Goal: Transaction & Acquisition: Purchase product/service

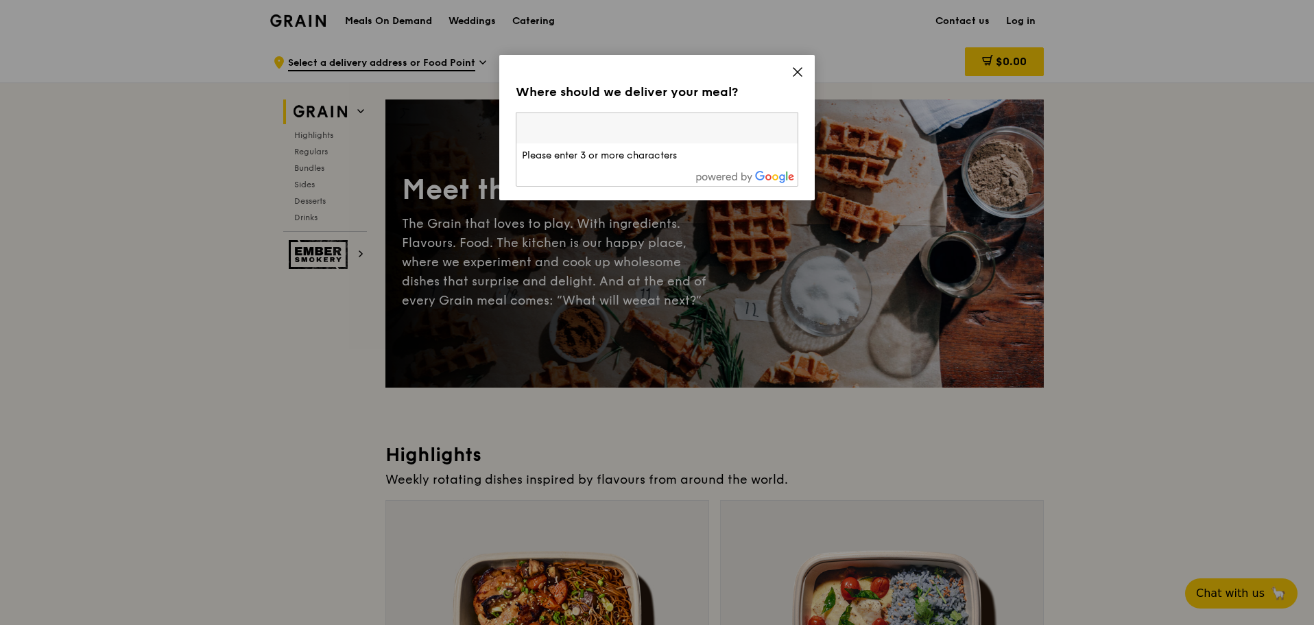
drag, startPoint x: 0, startPoint y: 0, endPoint x: 661, endPoint y: 130, distance: 673.8
click at [661, 130] on input "search" at bounding box center [657, 128] width 281 height 30
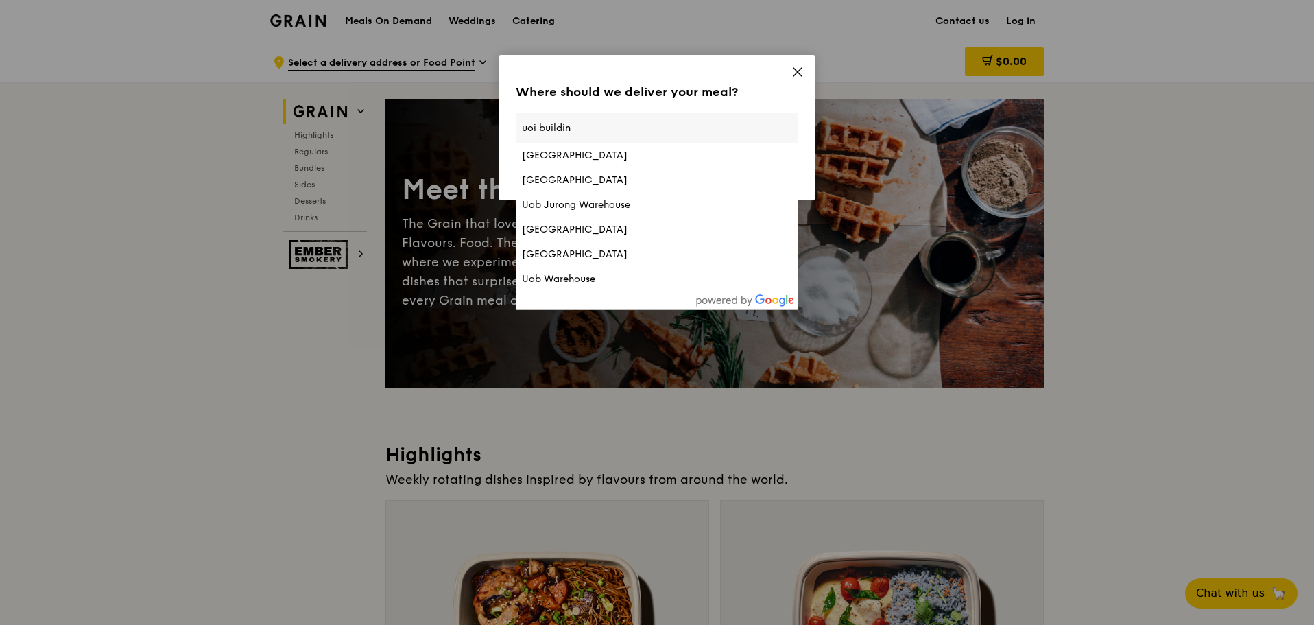
type input "uoi building"
drag, startPoint x: 659, startPoint y: 128, endPoint x: 499, endPoint y: 130, distance: 159.2
click at [499, 130] on div "Where should we deliver your meal? Please enter three or more characters uoi bu…" at bounding box center [657, 127] width 316 height 145
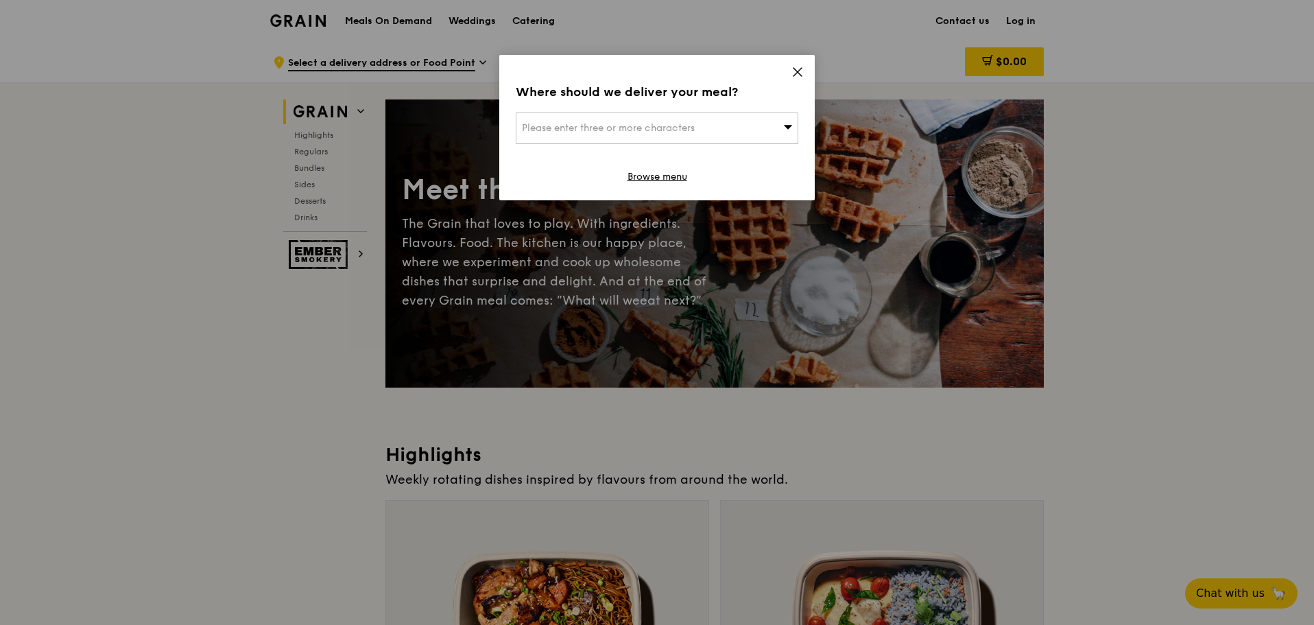
click at [685, 138] on div "Please enter three or more characters" at bounding box center [657, 128] width 283 height 32
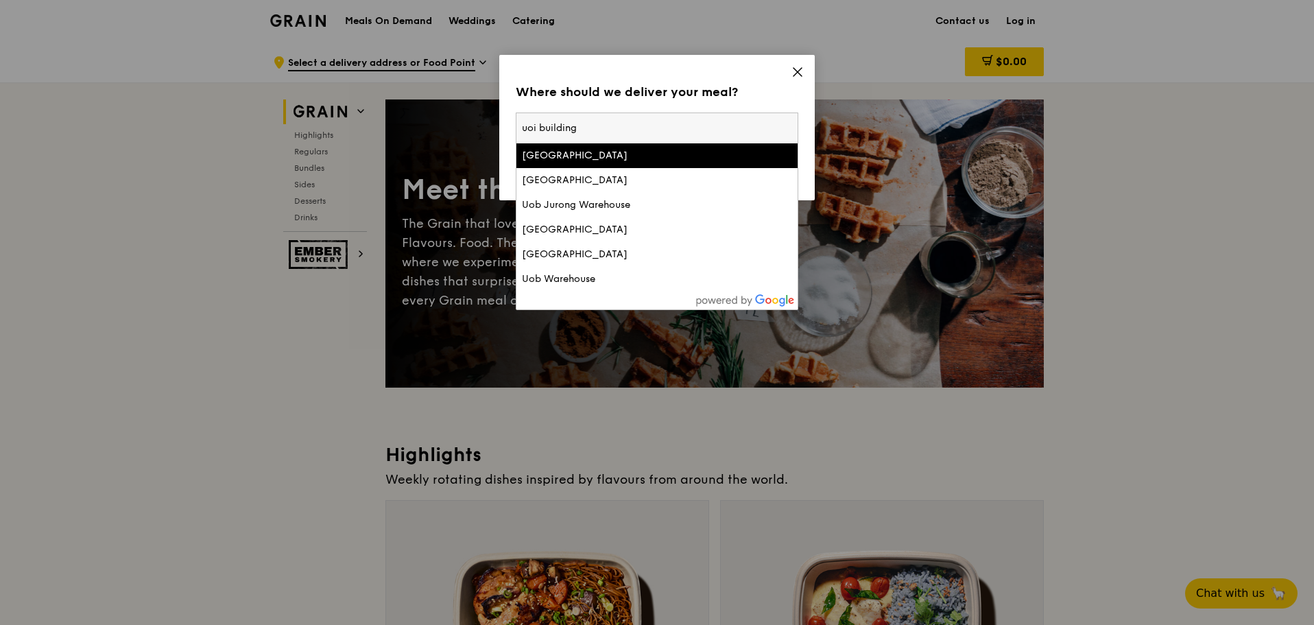
drag, startPoint x: 682, startPoint y: 138, endPoint x: 365, endPoint y: 134, distance: 316.9
click at [365, 134] on div "Where should we deliver your meal? Please enter three or more characters uoi bu…" at bounding box center [657, 312] width 1314 height 625
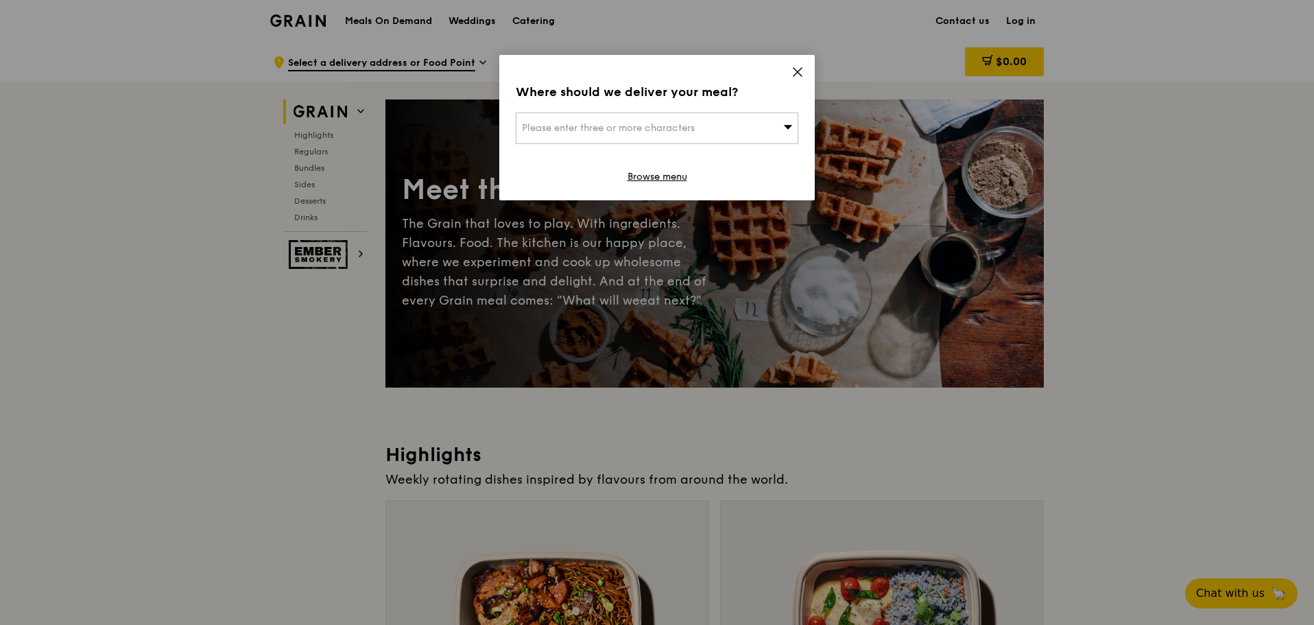
click at [609, 134] on div "Please enter three or more characters" at bounding box center [657, 128] width 283 height 32
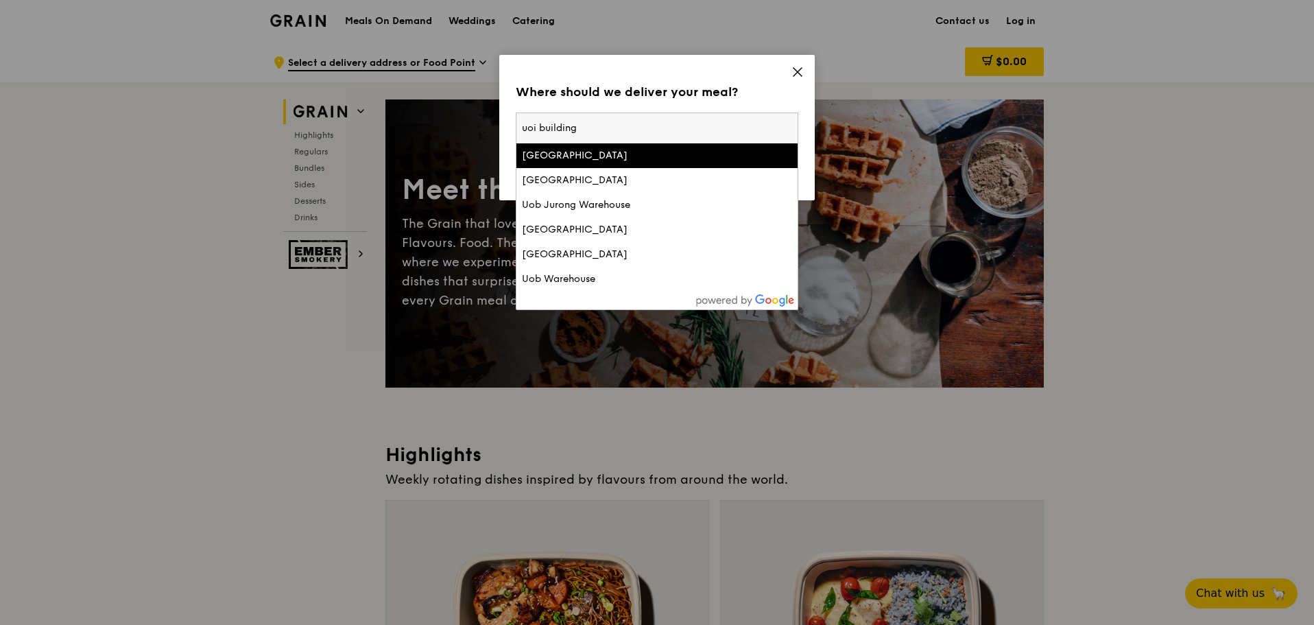
drag, startPoint x: 597, startPoint y: 129, endPoint x: 491, endPoint y: 121, distance: 106.6
click at [491, 121] on div "Where should we deliver your meal? Please enter three or more characters uoi bu…" at bounding box center [657, 312] width 1314 height 625
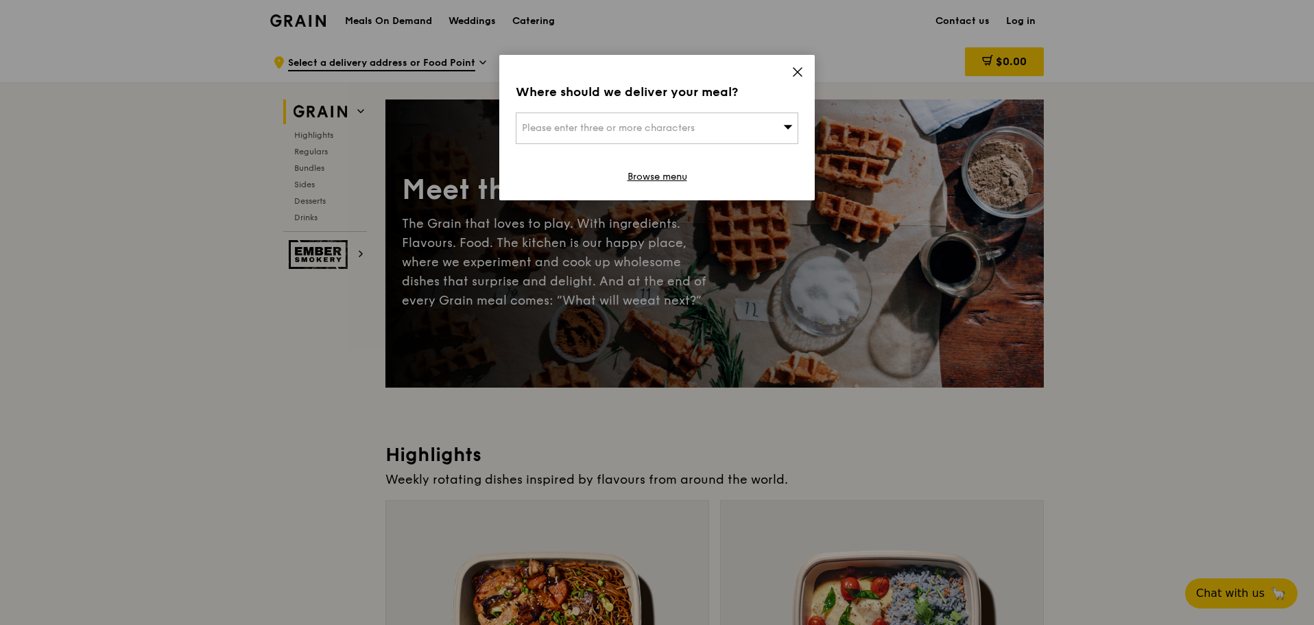
click at [578, 138] on div "Please enter three or more characters" at bounding box center [657, 128] width 283 height 32
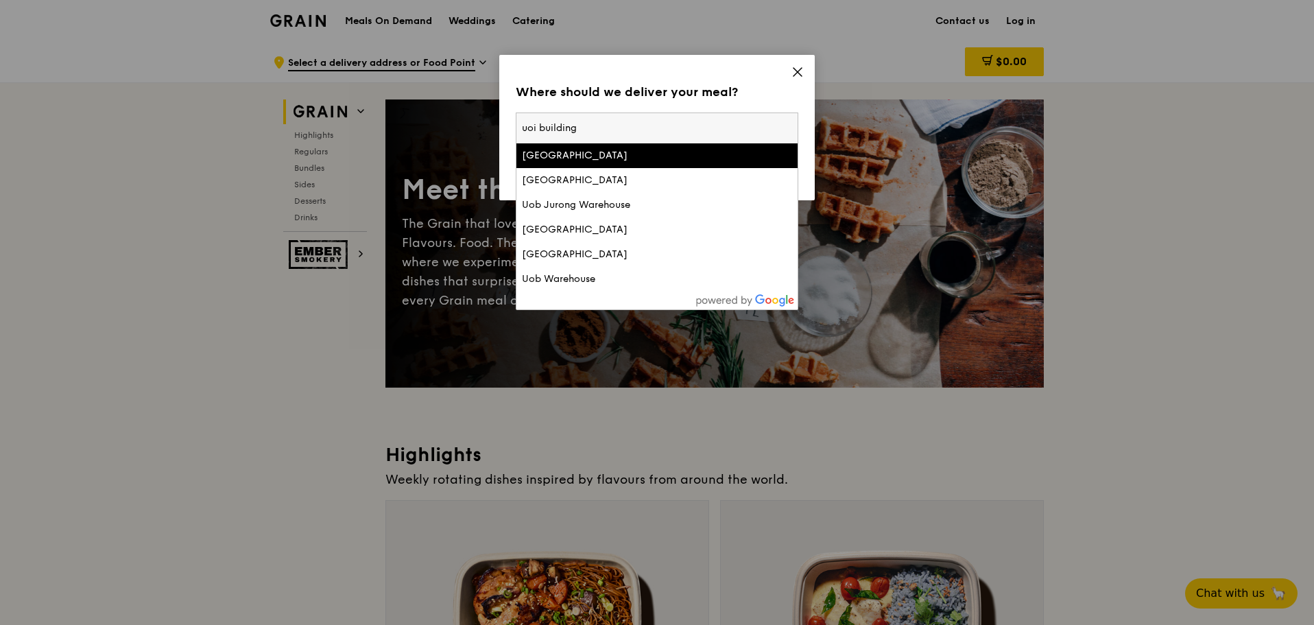
drag, startPoint x: 578, startPoint y: 133, endPoint x: 499, endPoint y: 126, distance: 79.9
click at [499, 126] on div "Where should we deliver your meal? Please enter three or more characters uoi bu…" at bounding box center [657, 312] width 1314 height 625
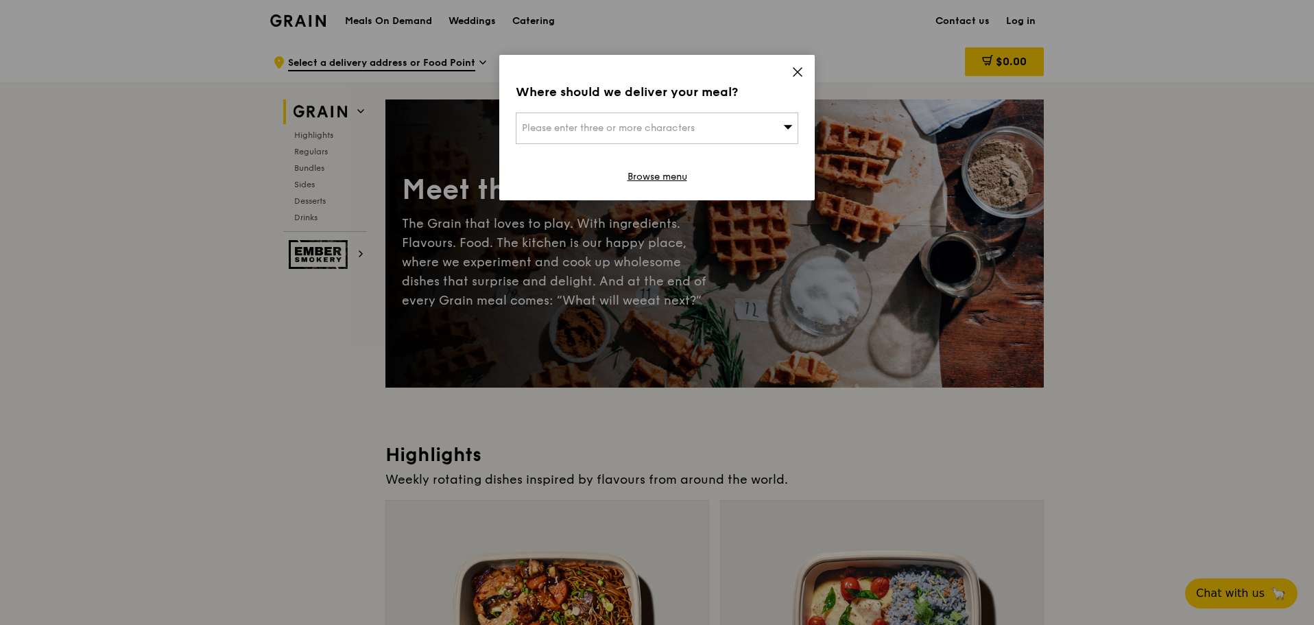
click at [549, 125] on span "Please enter three or more characters" at bounding box center [608, 128] width 173 height 12
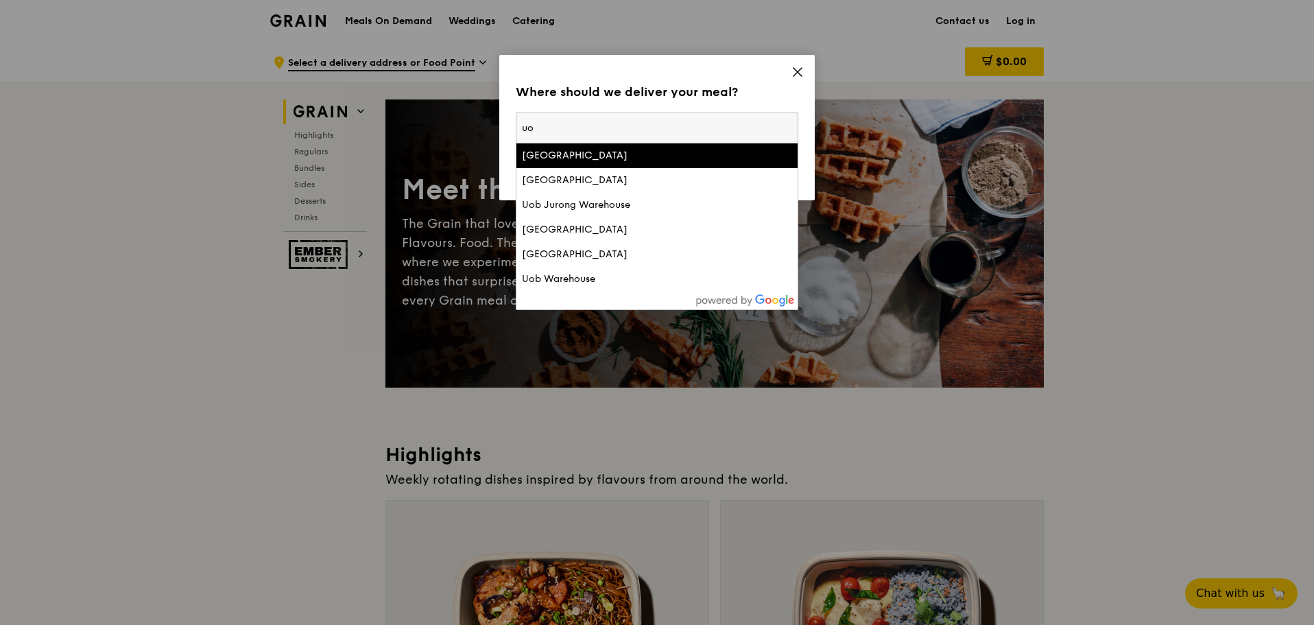
type input "u"
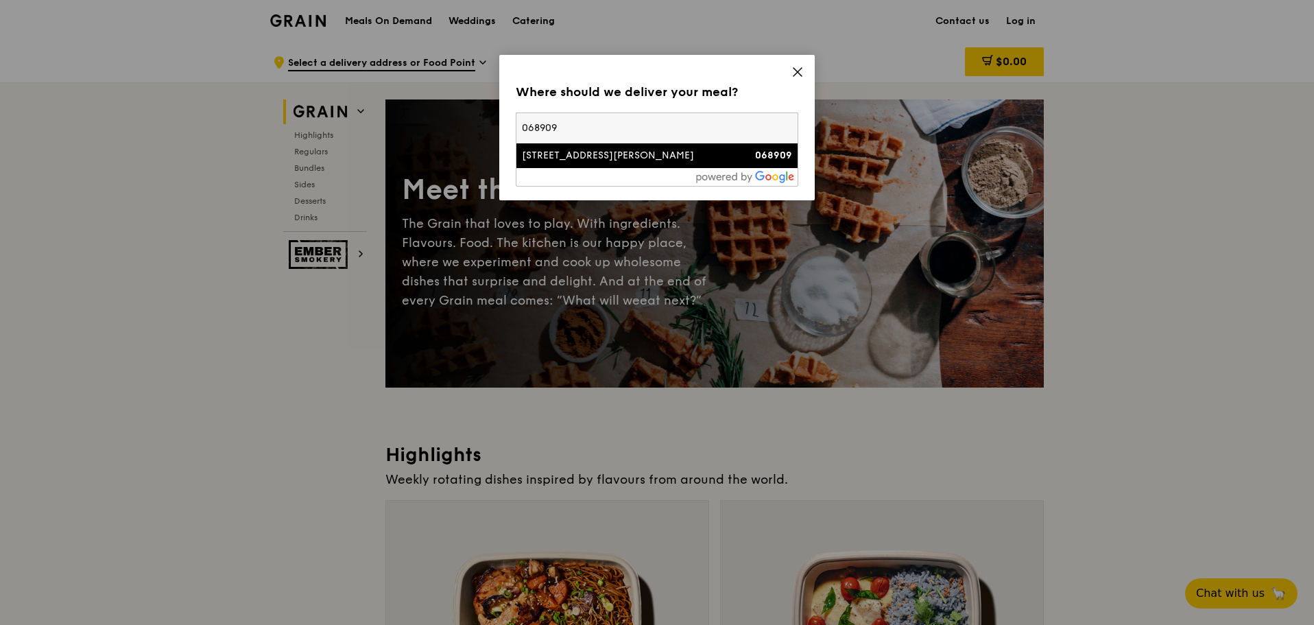
type input "068909"
click at [558, 149] on div "[STREET_ADDRESS][PERSON_NAME]" at bounding box center [623, 156] width 203 height 14
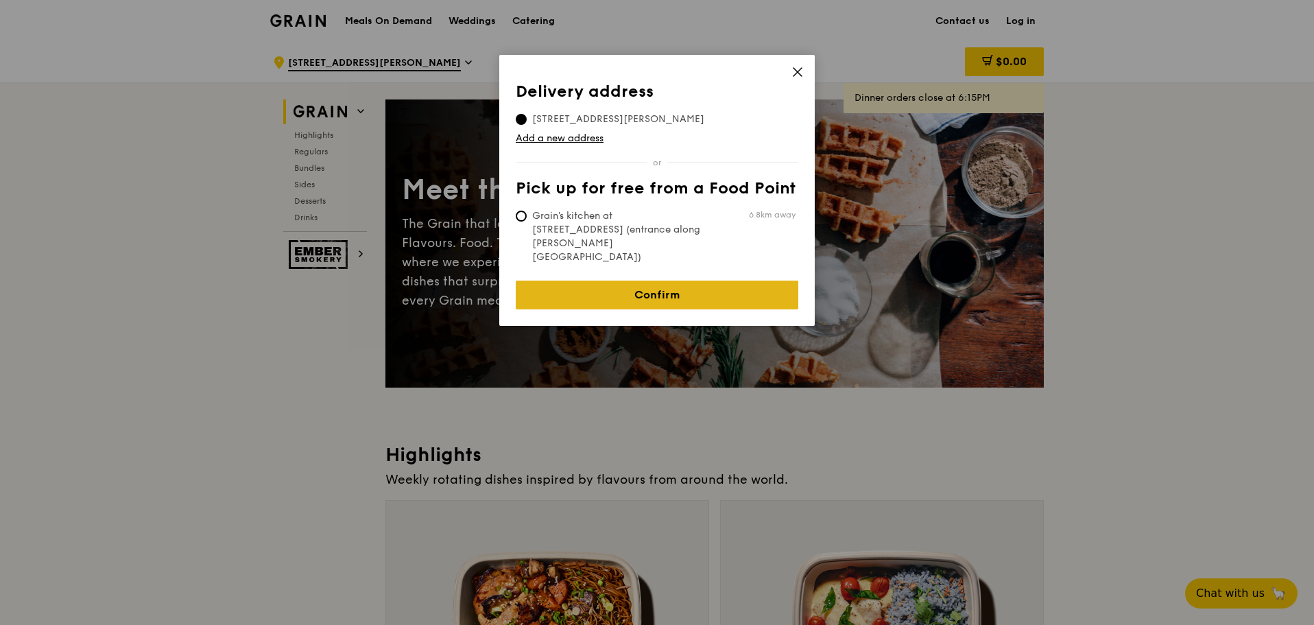
click at [602, 281] on link "Confirm" at bounding box center [657, 295] width 283 height 29
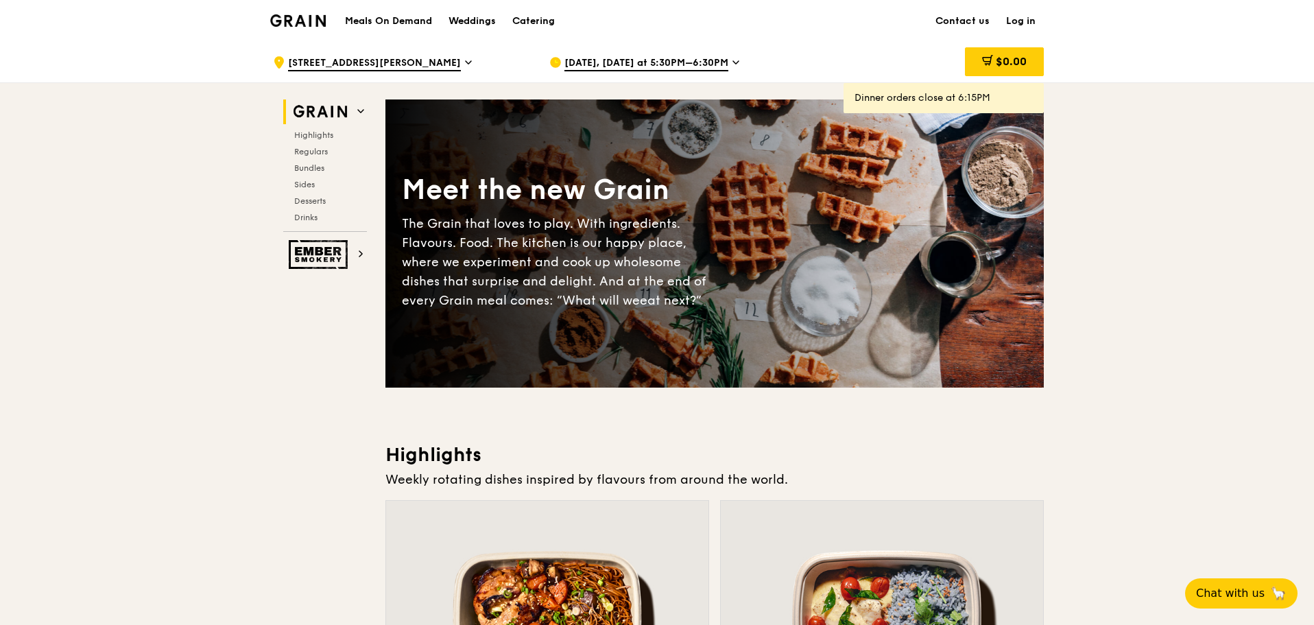
click at [669, 47] on div "[DATE], [DATE] at 5:30PM–6:30PM" at bounding box center [676, 62] width 254 height 41
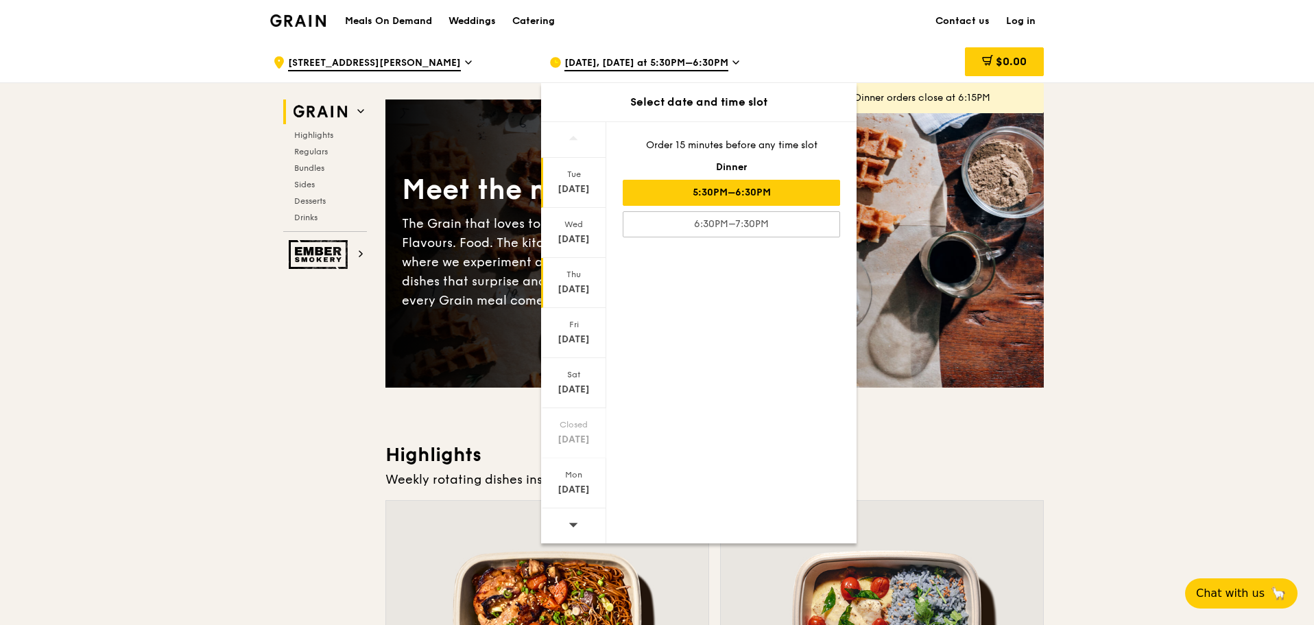
click at [569, 283] on div "[DATE]" at bounding box center [573, 290] width 61 height 14
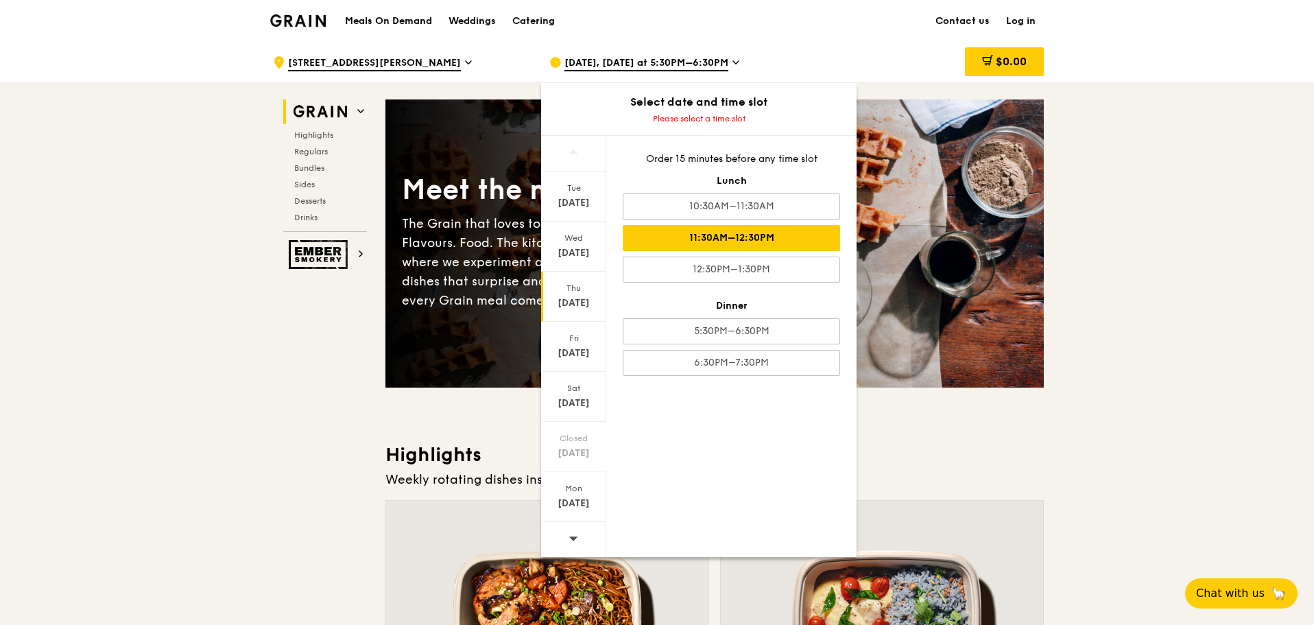
click at [691, 245] on div "11:30AM–12:30PM" at bounding box center [731, 238] width 217 height 26
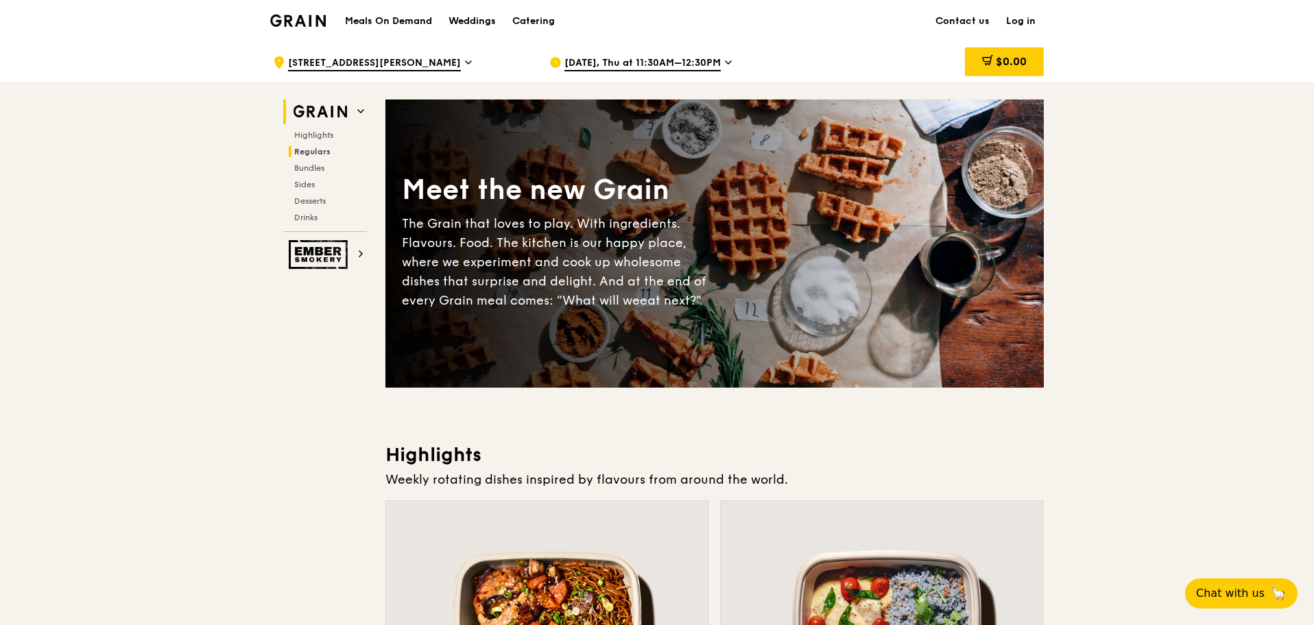
click at [330, 153] on h2 "Regulars" at bounding box center [328, 151] width 78 height 11
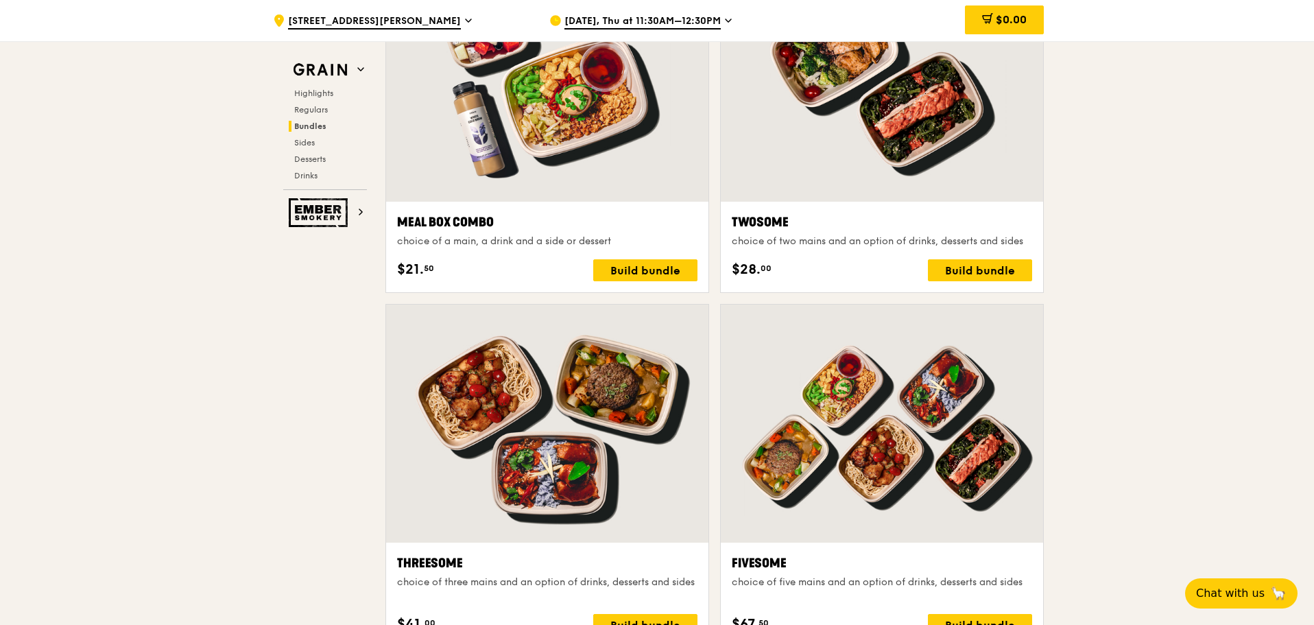
scroll to position [2126, 0]
